Goal: Task Accomplishment & Management: Manage account settings

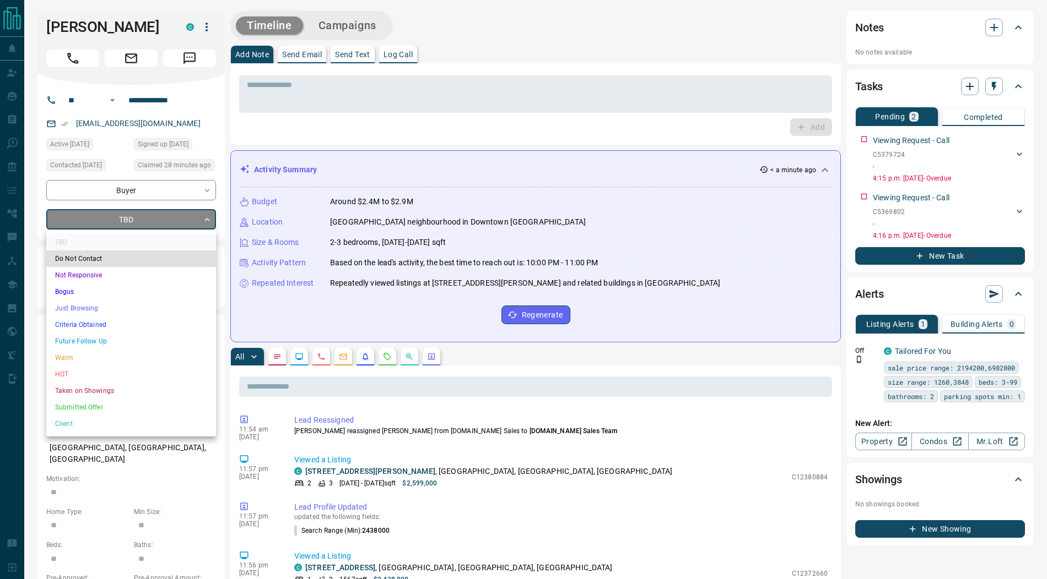
click at [102, 402] on li "Submitted Offer" at bounding box center [131, 407] width 170 height 17
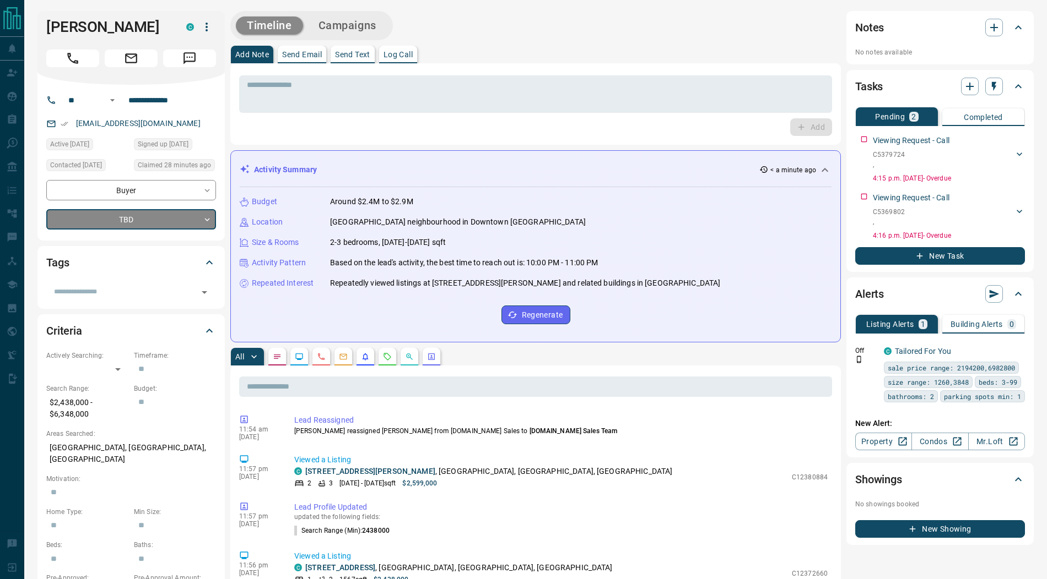
type input "*"
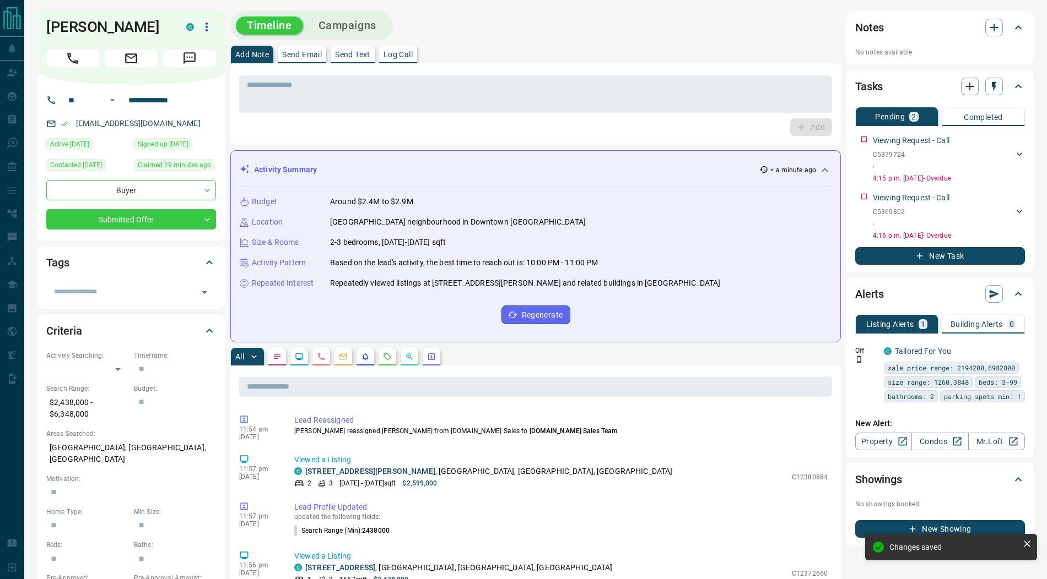
click at [205, 29] on icon "button" at bounding box center [206, 26] width 13 height 13
click at [196, 44] on li "Reassign Lead" at bounding box center [183, 49] width 65 height 17
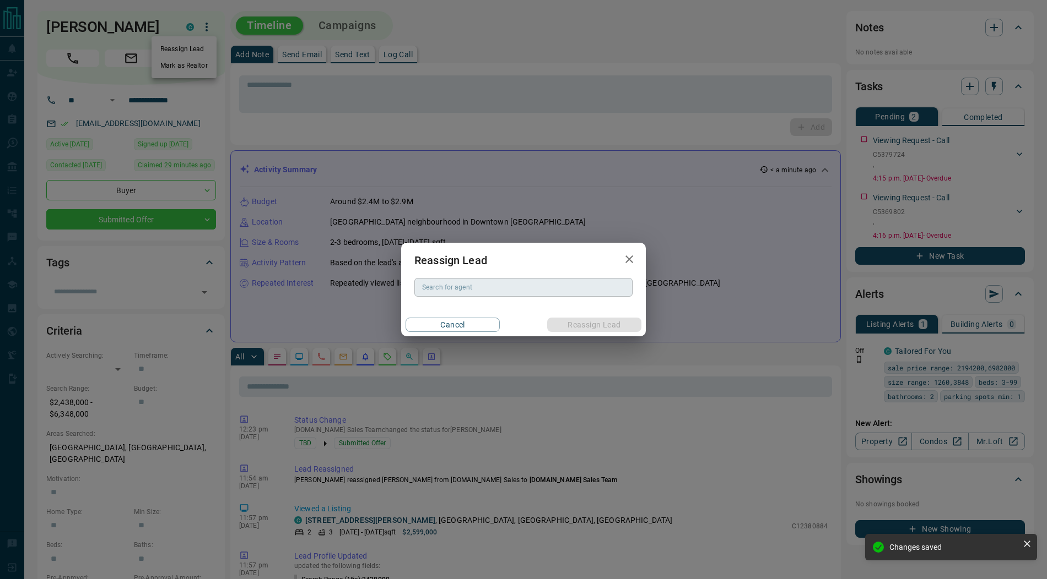
click at [436, 285] on div "Search for agent Search for agent" at bounding box center [523, 287] width 218 height 19
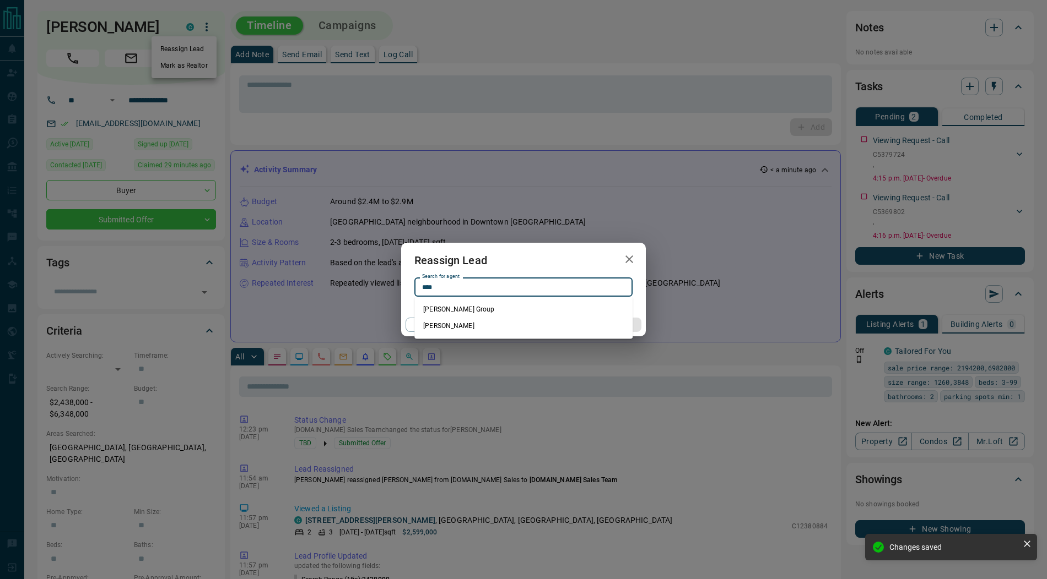
click at [462, 324] on li "[PERSON_NAME]" at bounding box center [523, 326] width 218 height 17
type input "**********"
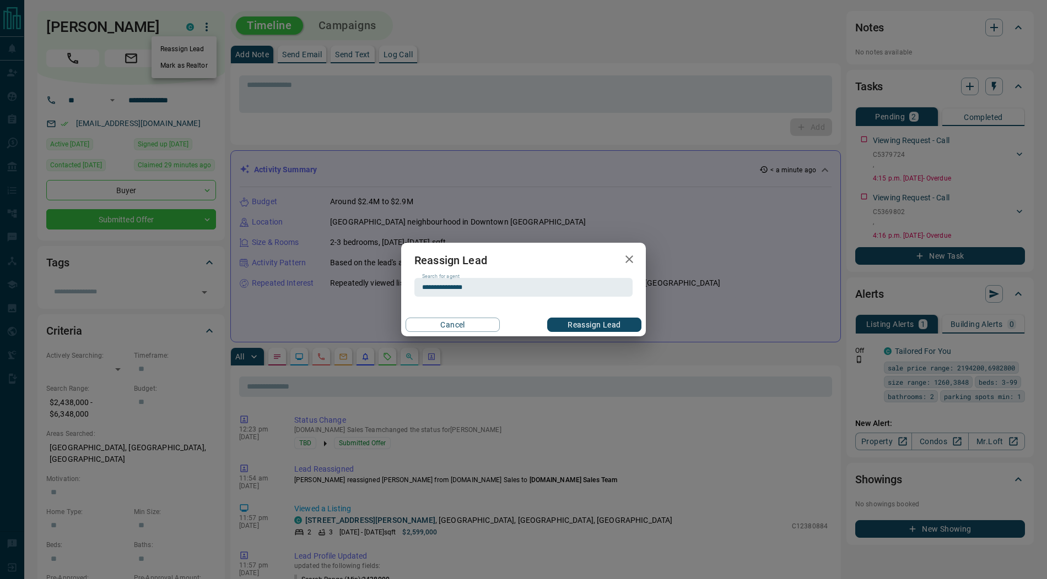
click at [603, 326] on button "Reassign Lead" at bounding box center [594, 325] width 94 height 14
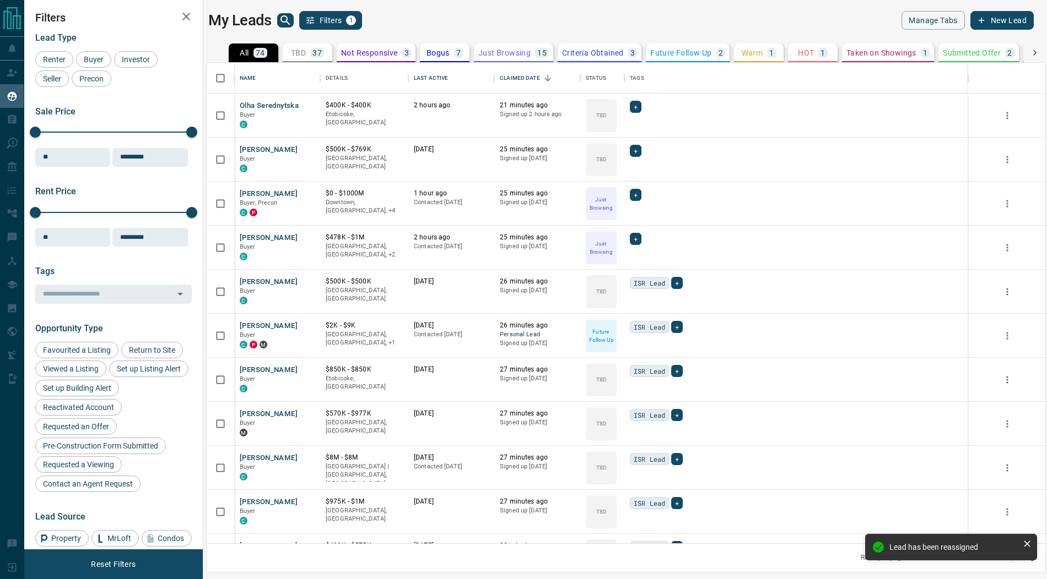
scroll to position [481, 838]
